Goal: Check status: Check status

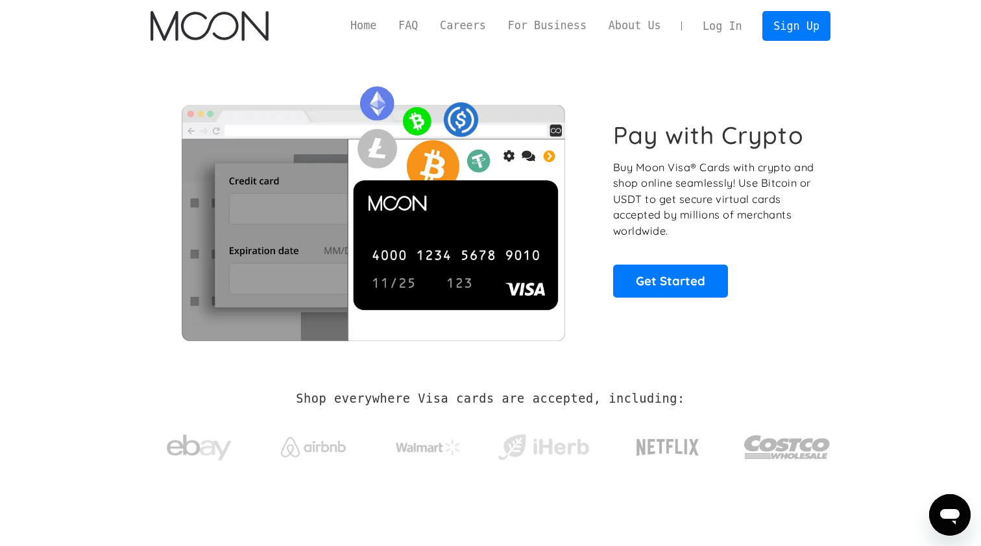
click at [724, 29] on link "Log In" at bounding box center [722, 26] width 61 height 29
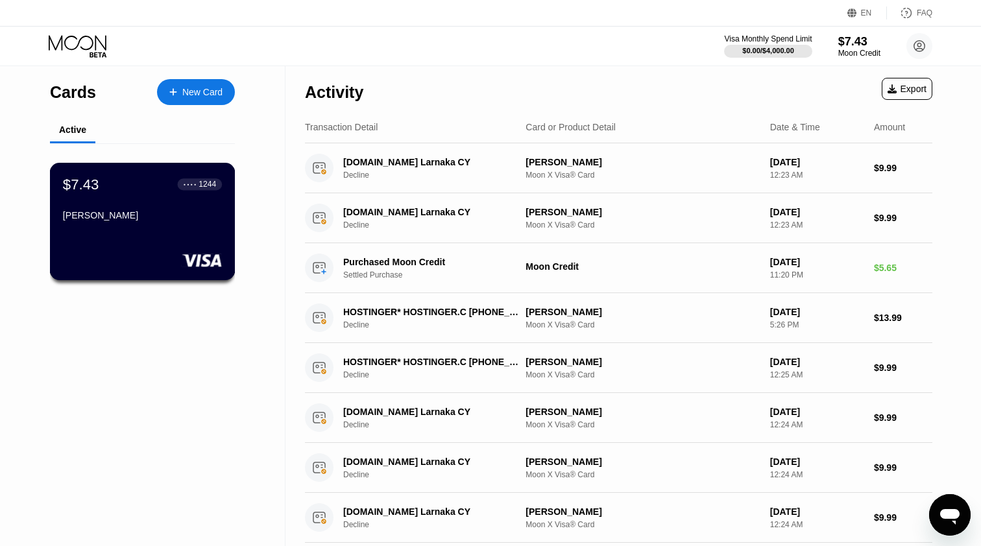
click at [162, 203] on div "$7.43 ● ● ● ● 1244 [PERSON_NAME]" at bounding box center [142, 201] width 159 height 50
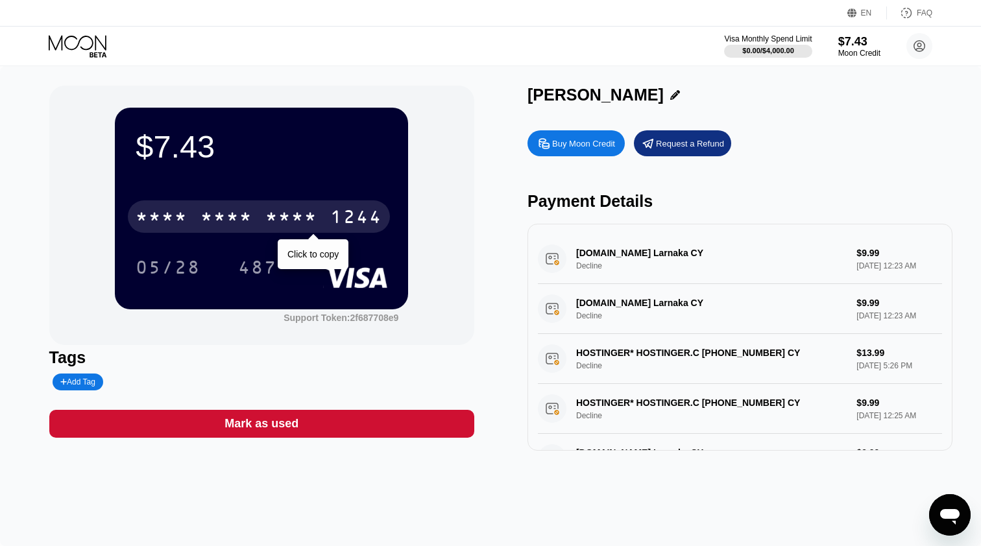
click at [213, 222] on div "* * * *" at bounding box center [227, 218] width 52 height 21
click at [175, 263] on div "05/28" at bounding box center [168, 269] width 65 height 21
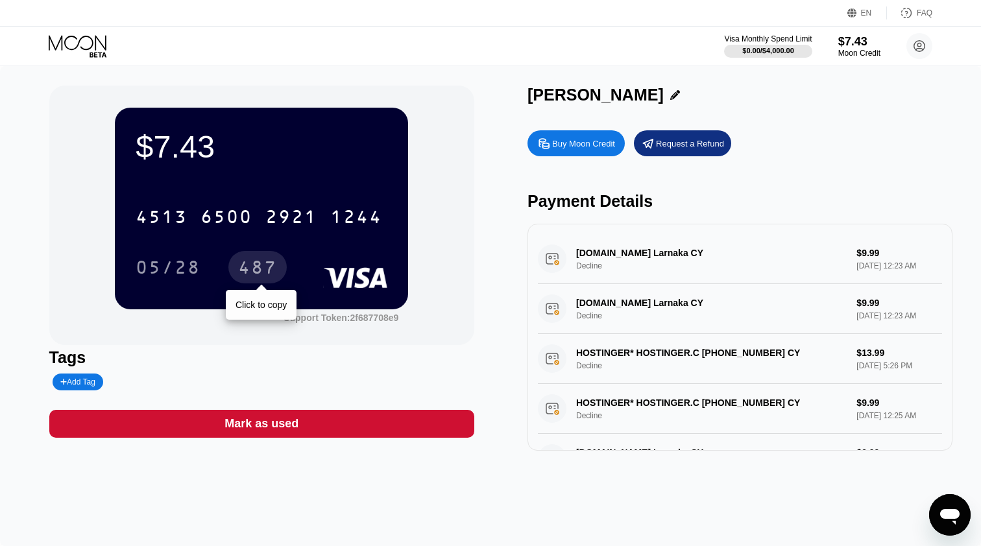
click at [259, 272] on div "487" at bounding box center [257, 269] width 39 height 21
click at [343, 219] on div "1244" at bounding box center [356, 218] width 52 height 21
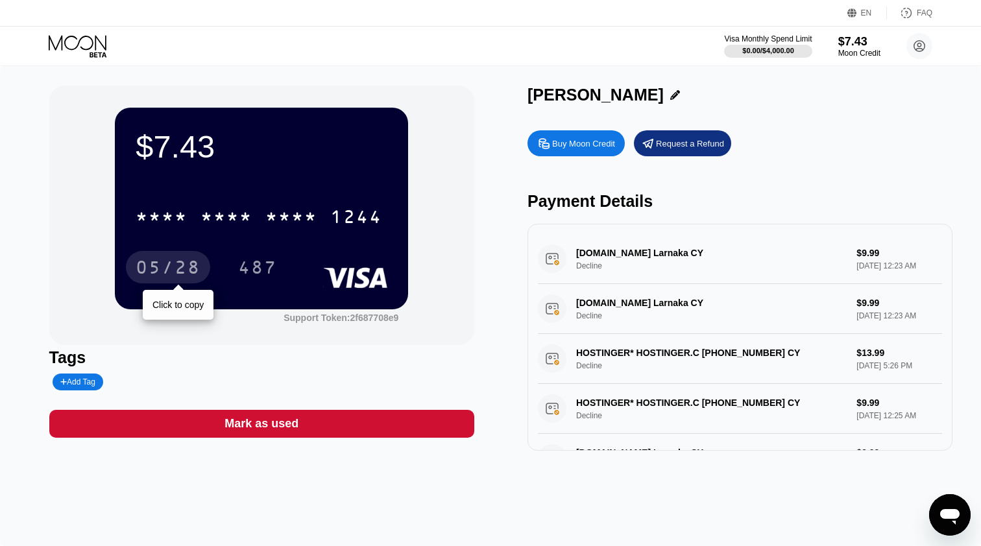
click at [151, 265] on div "05/28" at bounding box center [168, 269] width 65 height 21
click at [262, 267] on div "487" at bounding box center [257, 269] width 39 height 21
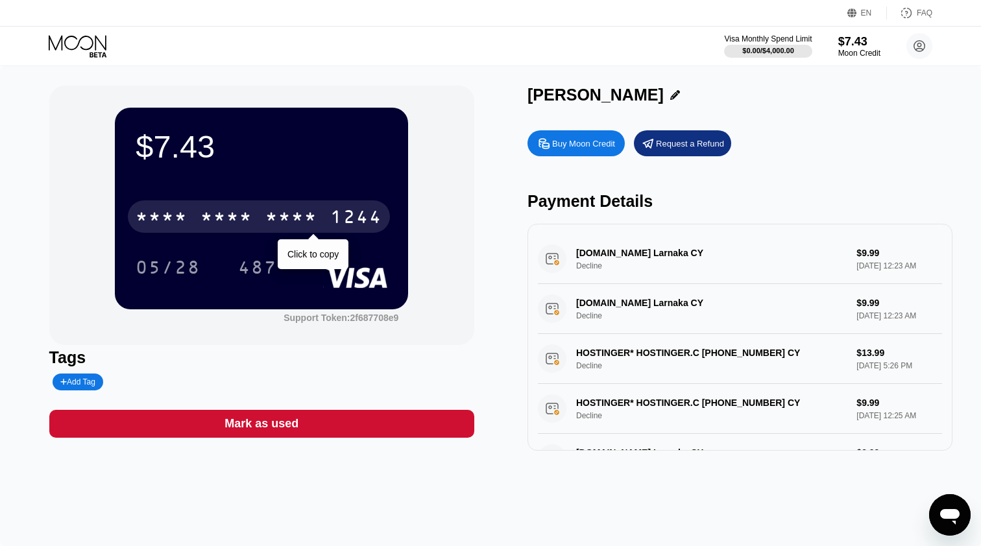
click at [322, 214] on div "* * * * * * * * * * * * 1244" at bounding box center [259, 217] width 262 height 32
